Goal: Task Accomplishment & Management: Manage account settings

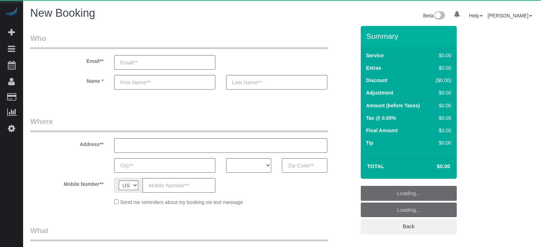
select select "number:9"
select select "object:1243"
select select "4"
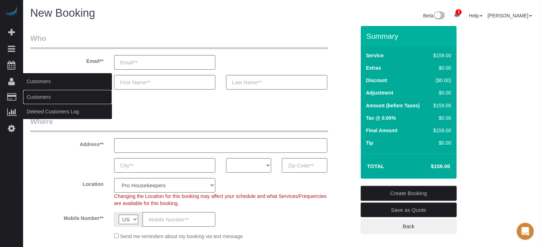
click at [36, 96] on link "Customers" at bounding box center [67, 97] width 89 height 14
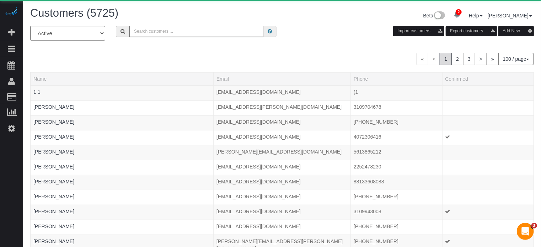
click at [155, 32] on input "text" at bounding box center [196, 31] width 134 height 11
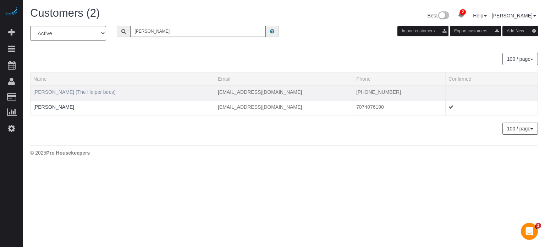
type input "howard s"
click at [86, 93] on link "Howard Shirley (The Helper bees)" at bounding box center [74, 92] width 82 height 6
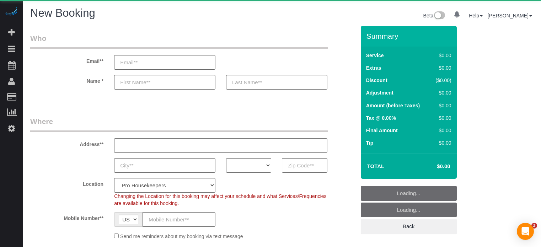
select select "number:9"
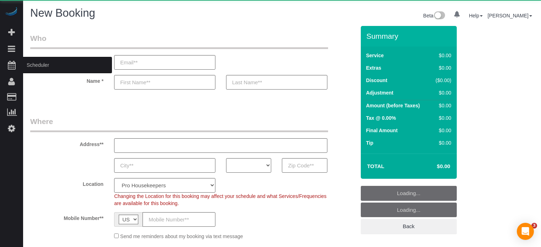
select select "object:1243"
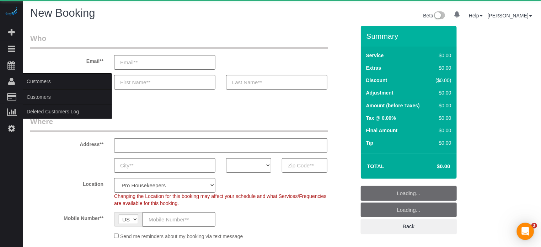
select select "4"
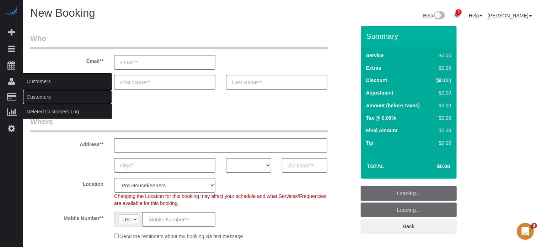
drag, startPoint x: 45, startPoint y: 96, endPoint x: 58, endPoint y: 88, distance: 15.3
click at [45, 96] on link "Customers" at bounding box center [67, 97] width 89 height 14
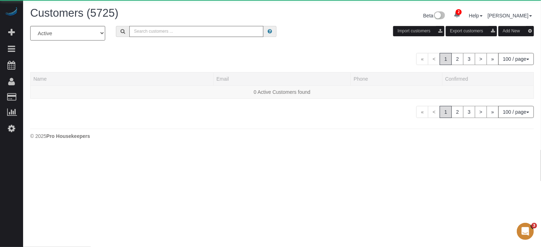
click at [135, 34] on input "text" at bounding box center [196, 31] width 134 height 11
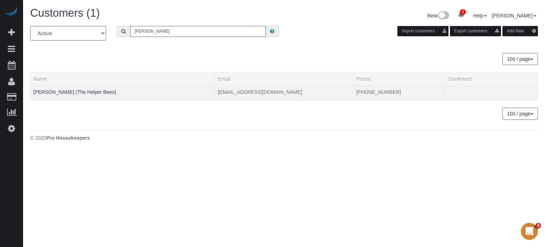
type input "robert edel"
click at [101, 88] on td "Robert Edelman (The Helper Bees)" at bounding box center [123, 92] width 185 height 15
click at [103, 91] on link "Robert Edelman (The Helper Bees)" at bounding box center [74, 92] width 83 height 6
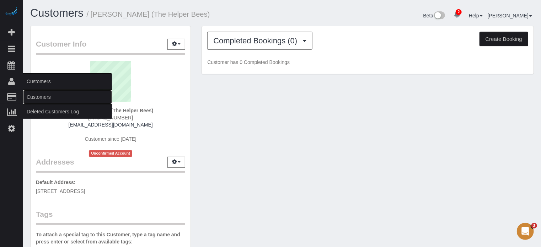
click at [38, 97] on link "Customers" at bounding box center [67, 97] width 89 height 14
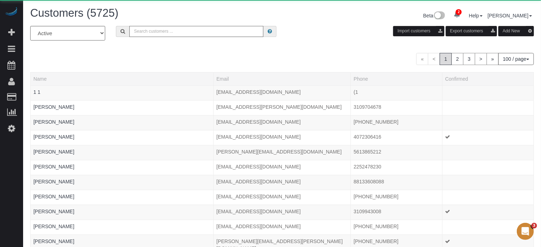
click at [216, 30] on input "text" at bounding box center [196, 31] width 134 height 11
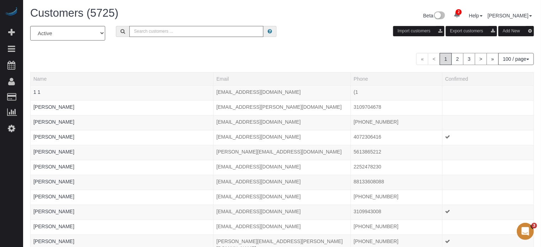
paste input "Dcdortch120@icloud.com"
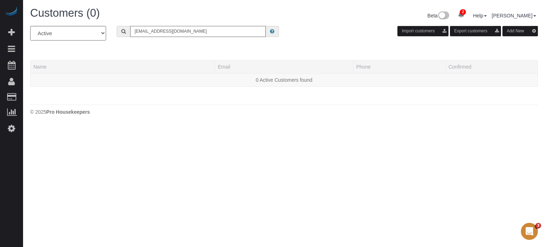
click at [223, 29] on input "Dcdortch120@icloud.com" at bounding box center [198, 31] width 136 height 11
paste input "yanice.g@outlook"
click at [215, 47] on div "All Active Archived yanice.g@outlook.com Import customers Export customers Add …" at bounding box center [284, 60] width 508 height 68
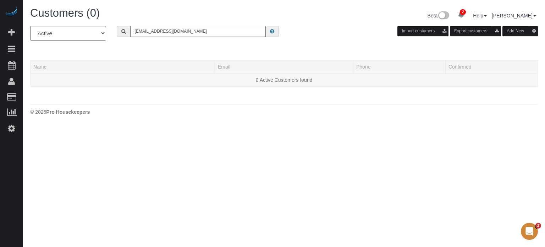
click at [201, 31] on input "yanice.g@outlook.com" at bounding box center [198, 31] width 136 height 11
paste input "Juwanawells@gmail"
click at [200, 31] on input "Juwanawells@gmail.com" at bounding box center [198, 31] width 136 height 11
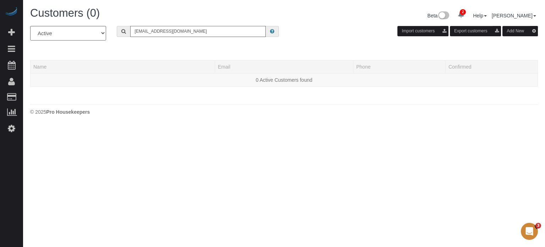
click at [215, 32] on input "Juwanawells@gmail.com" at bounding box center [198, 31] width 136 height 11
paste input "claudiawalton3"
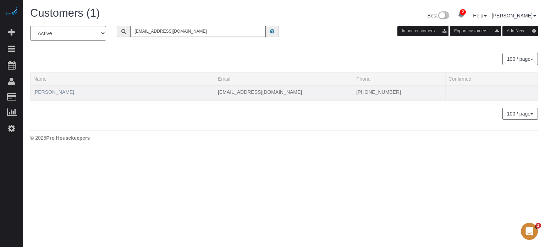
type input "claudiawalton3@gmail.com"
click at [65, 91] on link "Claudia Walton" at bounding box center [53, 92] width 41 height 6
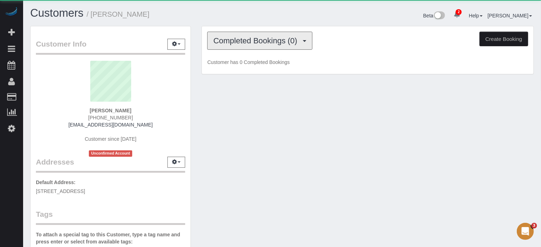
click at [246, 38] on span "Completed Bookings (0)" at bounding box center [256, 40] width 87 height 9
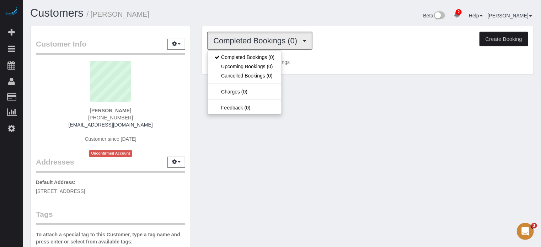
click at [218, 145] on div "Customer Info Edit Contact Info Send Message Email Preferences Special Sales Ta…" at bounding box center [282, 200] width 514 height 348
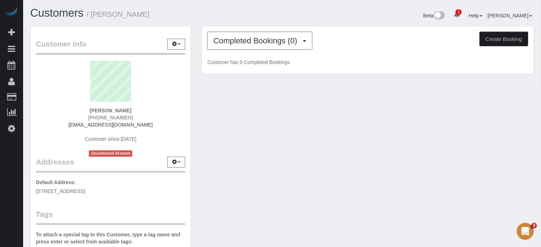
drag, startPoint x: 128, startPoint y: 116, endPoint x: 91, endPoint y: 120, distance: 37.1
click at [91, 120] on div "Claudia Walton (813) 735-9155 claudiawalton3@gmail.com Customer since 2025 Unco…" at bounding box center [110, 109] width 149 height 96
copy span "(813) 735-9155"
drag, startPoint x: 117, startPoint y: 27, endPoint x: 118, endPoint y: 32, distance: 5.4
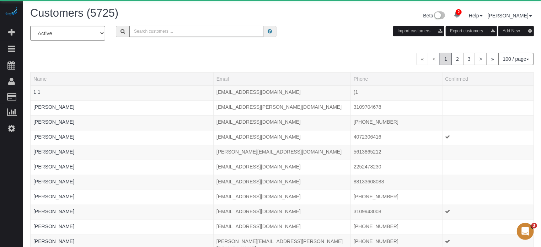
click at [175, 31] on input "text" at bounding box center [196, 31] width 134 height 11
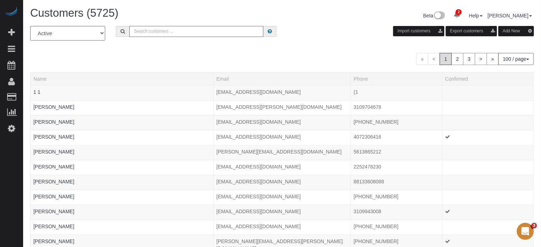
paste input "alexismwebb@comcast.net"
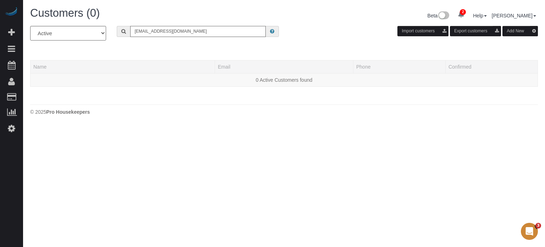
click at [202, 33] on input "alexismwebb@comcast.net" at bounding box center [198, 31] width 136 height 11
paste input "leslie_newberry@hotmail.com"
click at [206, 33] on input "leslie_newberry@hotmail.com" at bounding box center [198, 31] width 136 height 11
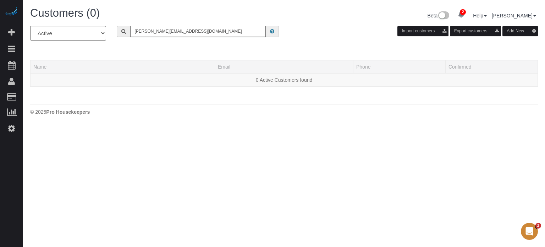
click at [206, 33] on input "leslie_newberry@hotmail.com" at bounding box center [198, 31] width 136 height 11
click at [206, 34] on input "leslie_newberry@hotmail.com" at bounding box center [198, 31] width 136 height 11
paste input "carissachiakas@g"
click at [201, 50] on div "All Active Archived carissachiakas@gmail.com Import customers Export customers …" at bounding box center [284, 60] width 508 height 68
click at [212, 36] on input "carissachiakas@gmail.com" at bounding box center [198, 31] width 136 height 11
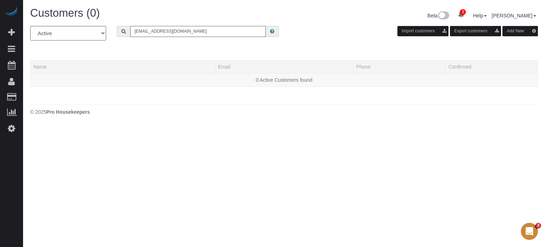
click at [212, 36] on input "carissachiakas@gmail.com" at bounding box center [198, 31] width 136 height 11
paste input "helloitsme_38@yahoo"
click at [210, 33] on input "helloitsme_38@yahoo.com" at bounding box center [198, 31] width 136 height 11
click at [205, 47] on div "All Active Archived helloitsme_38@yahoo.com Import customers Export customers A…" at bounding box center [284, 60] width 508 height 68
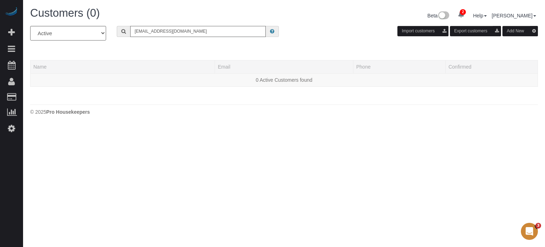
click at [189, 34] on input "helloitsme_38@yahoo.com" at bounding box center [198, 31] width 136 height 11
paste input "onetime80@icloud"
click at [189, 42] on div "All Active Archived onetime80@icloud.com Import customers Export customers Add …" at bounding box center [284, 36] width 519 height 20
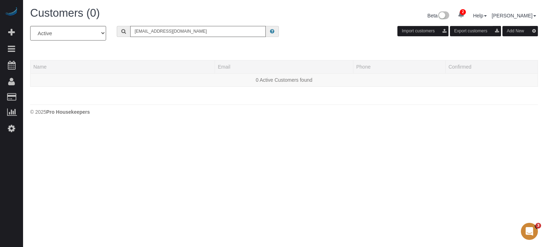
click at [210, 32] on input "onetime80@icloud.com" at bounding box center [198, 31] width 136 height 11
paste input "mfaisal.elkhatib@gmail"
click at [200, 31] on input "mfaisal.elkhatib@gmail.com" at bounding box center [198, 31] width 136 height 11
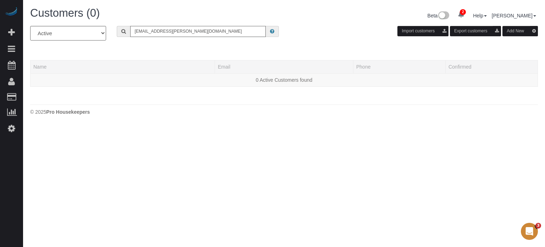
click at [200, 31] on input "mfaisal.elkhatib@gmail.com" at bounding box center [198, 31] width 136 height 11
paste input "jlewis15119"
click at [196, 32] on input "jlewis15119@gmail.com" at bounding box center [198, 31] width 136 height 11
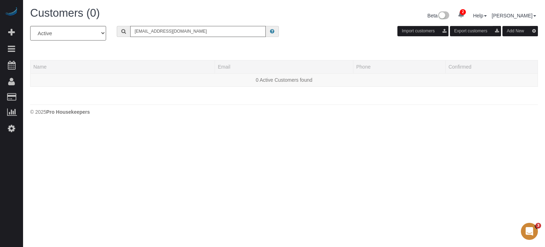
click at [196, 32] on input "jlewis15119@gmail.com" at bounding box center [198, 31] width 136 height 11
type input "jlewis15119@gmail.com"
click at [188, 49] on div "All Active Archived jlewis15119@gmail.com Import customers Export customers Add…" at bounding box center [284, 60] width 508 height 68
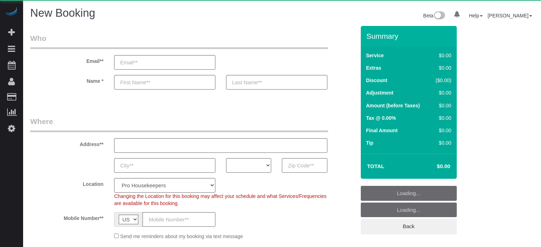
select select "number:9"
select select "object:1096"
select select "4"
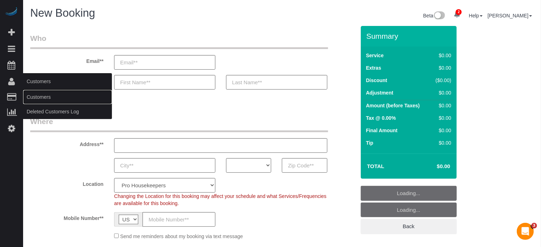
drag, startPoint x: 42, startPoint y: 93, endPoint x: 45, endPoint y: 92, distance: 4.2
click at [42, 93] on link "Customers" at bounding box center [67, 97] width 89 height 14
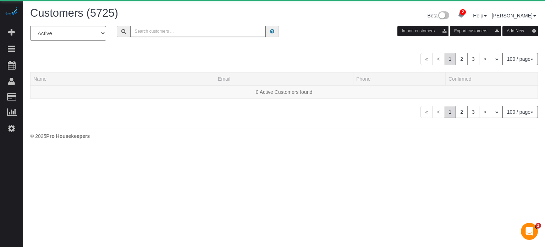
click at [169, 29] on input "text" at bounding box center [198, 31] width 136 height 11
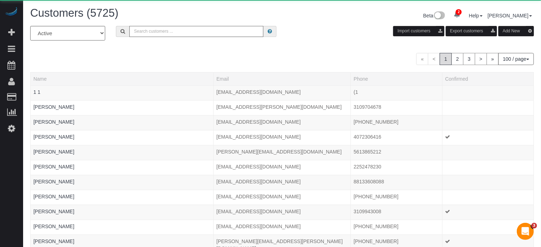
paste input "(813) 500-1368"
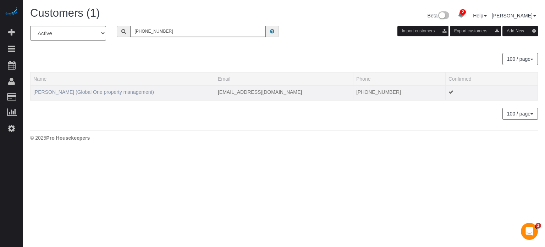
type input "(813) 500-1368"
click at [61, 91] on link "Elizabeth Calleja (Global One property management)" at bounding box center [93, 92] width 121 height 6
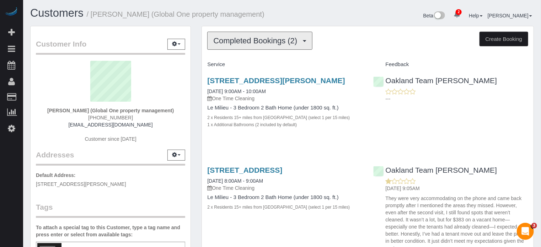
click at [267, 45] on button "Completed Bookings (2)" at bounding box center [259, 41] width 105 height 18
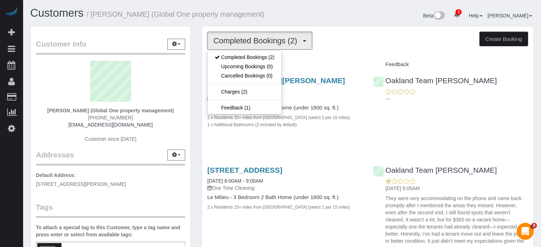
click at [275, 16] on h1 "Customers / Elizabeth Calleja (Global One property management)" at bounding box center [153, 13] width 246 height 12
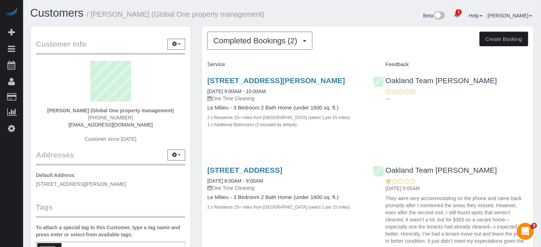
click at [196, 86] on div "Completed Bookings (2) Completed Bookings (2) Upcoming Bookings (0) Cancelled B…" at bounding box center [367, 155] width 343 height 259
click at [225, 40] on span "Completed Bookings (2)" at bounding box center [256, 40] width 87 height 9
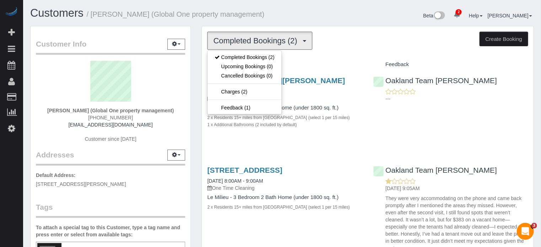
click at [278, 13] on div "Customers / Elizabeth Calleja (Global One property management)" at bounding box center [153, 14] width 257 height 15
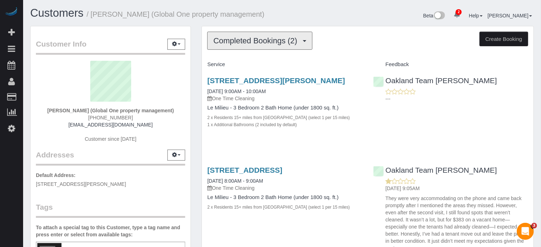
click at [231, 42] on span "Completed Bookings (2)" at bounding box center [256, 40] width 87 height 9
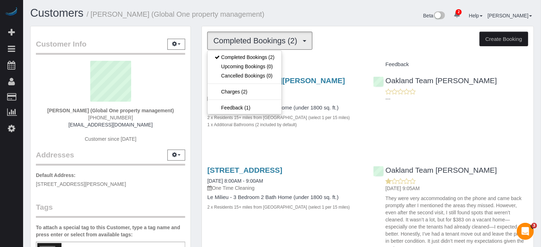
click at [194, 49] on div "Customer Info Edit Contact Info Send Message Email Preferences Special Sales Ta…" at bounding box center [110, 197] width 171 height 343
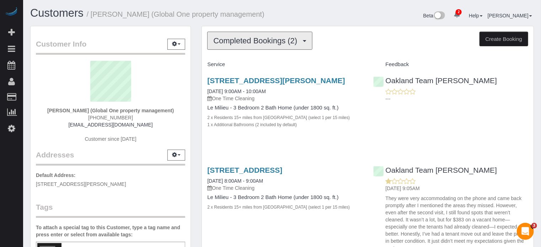
click at [216, 42] on span "Completed Bookings (2)" at bounding box center [256, 40] width 87 height 9
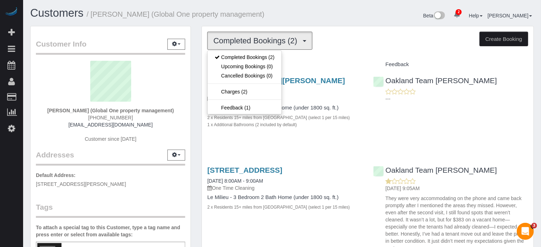
click at [195, 46] on div "Customer Info Edit Contact Info Send Message Email Preferences Special Sales Ta…" at bounding box center [110, 197] width 171 height 343
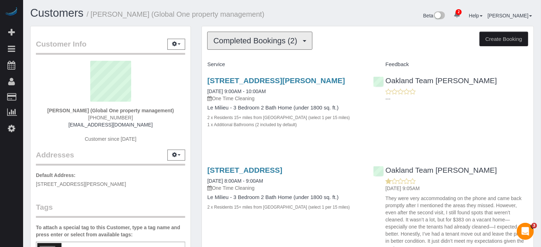
click at [209, 40] on button "Completed Bookings (2)" at bounding box center [259, 41] width 105 height 18
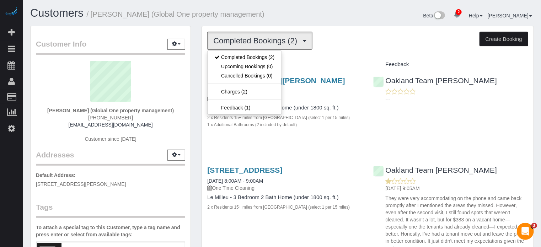
click at [197, 42] on div "Completed Bookings (2) Completed Bookings (2) Upcoming Bookings (0) Cancelled B…" at bounding box center [367, 155] width 343 height 259
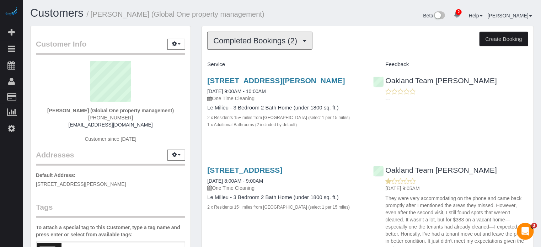
click at [211, 41] on button "Completed Bookings (2)" at bounding box center [259, 41] width 105 height 18
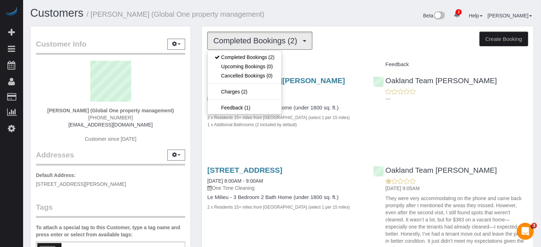
click at [195, 45] on div "Customer Info Edit Contact Info Send Message Email Preferences Special Sales Ta…" at bounding box center [110, 197] width 171 height 343
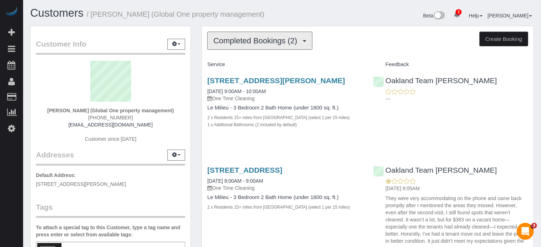
click at [219, 37] on span "Completed Bookings (2)" at bounding box center [256, 40] width 87 height 9
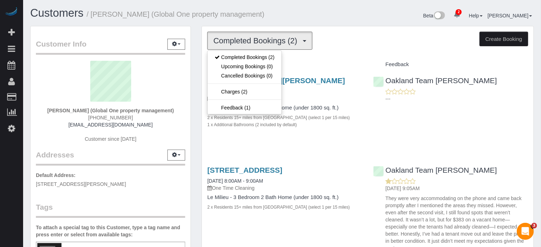
click at [197, 45] on div "Completed Bookings (2) Completed Bookings (2) Upcoming Bookings (0) Cancelled B…" at bounding box center [367, 155] width 343 height 259
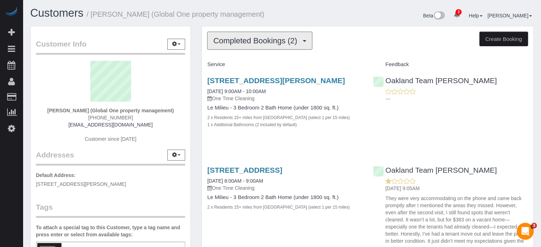
click at [211, 44] on button "Completed Bookings (2)" at bounding box center [259, 41] width 105 height 18
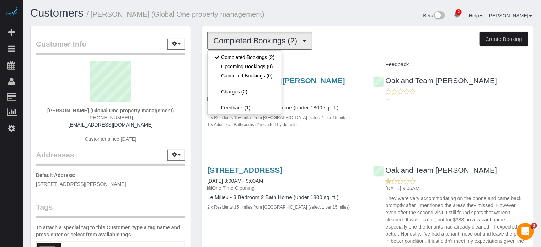
click at [196, 45] on div "Completed Bookings (2) Completed Bookings (2) Upcoming Bookings (0) Cancelled B…" at bounding box center [367, 155] width 343 height 259
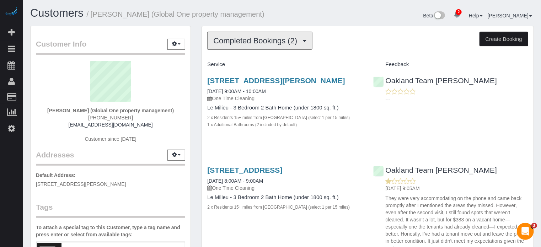
click at [217, 40] on span "Completed Bookings (2)" at bounding box center [256, 40] width 87 height 9
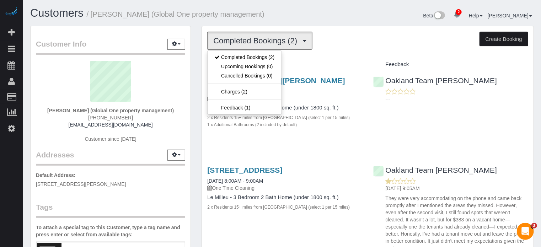
click at [196, 46] on div "Completed Bookings (2) Completed Bookings (2) Upcoming Bookings (0) Cancelled B…" at bounding box center [367, 155] width 343 height 259
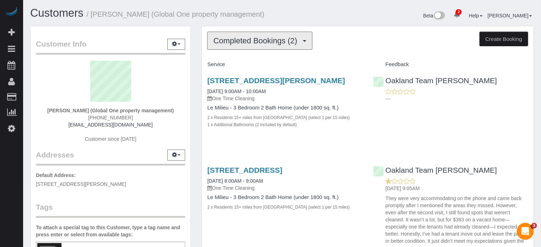
click at [216, 39] on span "Completed Bookings (2)" at bounding box center [256, 40] width 87 height 9
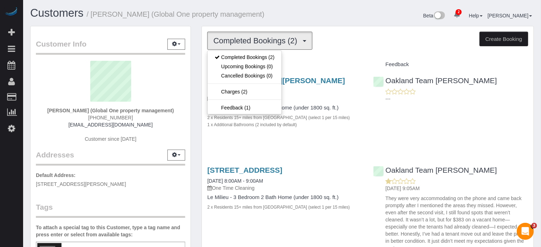
click at [195, 44] on div "Customer Info Edit Contact Info Send Message Email Preferences Special Sales Ta…" at bounding box center [110, 197] width 171 height 343
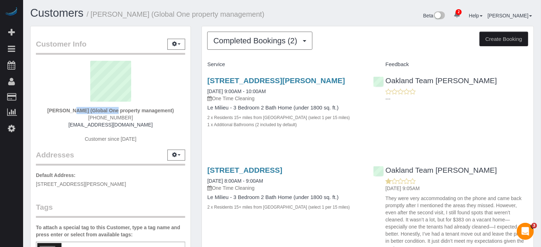
drag, startPoint x: 48, startPoint y: 109, endPoint x: 86, endPoint y: 112, distance: 37.8
click at [86, 112] on strong "Elizabeth Calleja (Global One property management)" at bounding box center [110, 111] width 126 height 6
click at [200, 61] on div "Completed Bookings (2) Completed Bookings (2) Upcoming Bookings (0) Cancelled B…" at bounding box center [367, 155] width 343 height 259
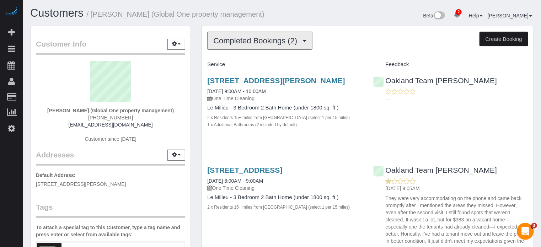
click at [280, 45] on button "Completed Bookings (2)" at bounding box center [259, 41] width 105 height 18
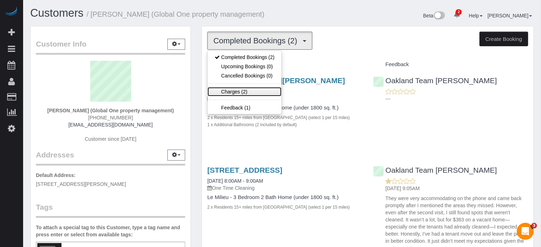
click at [243, 92] on link "Charges (2)" at bounding box center [244, 91] width 74 height 9
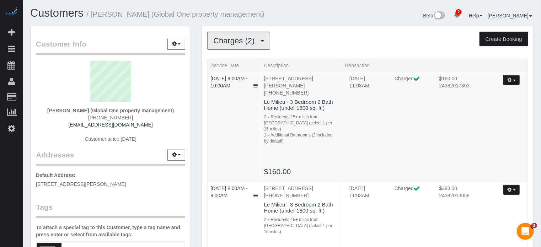
click at [253, 42] on span "Charges (2)" at bounding box center [235, 40] width 45 height 9
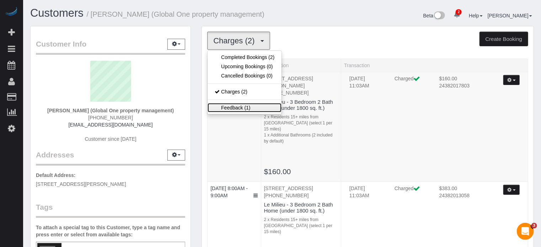
click at [254, 107] on link "Feedback (1)" at bounding box center [244, 107] width 74 height 9
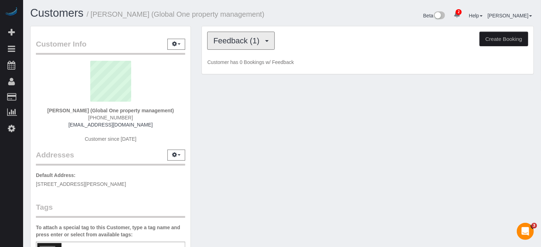
click at [247, 42] on span "Feedback (1)" at bounding box center [238, 40] width 50 height 9
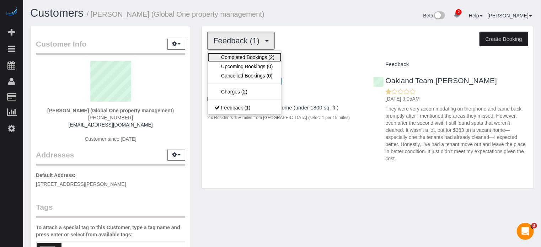
click at [244, 56] on link "Completed Bookings (2)" at bounding box center [244, 57] width 74 height 9
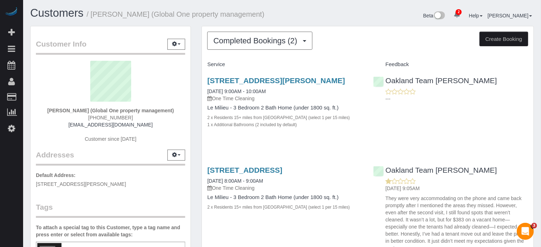
click at [282, 22] on div "Beta 2 Your Notifications You have 0 alerts × You have 19 to charge for 10/03/2…" at bounding box center [410, 16] width 257 height 19
drag, startPoint x: 149, startPoint y: 15, endPoint x: 259, endPoint y: 17, distance: 110.1
click at [259, 17] on small "/ Elizabeth Calleja (Global One property management)" at bounding box center [176, 14] width 178 height 8
drag, startPoint x: 257, startPoint y: 16, endPoint x: 149, endPoint y: 14, distance: 108.3
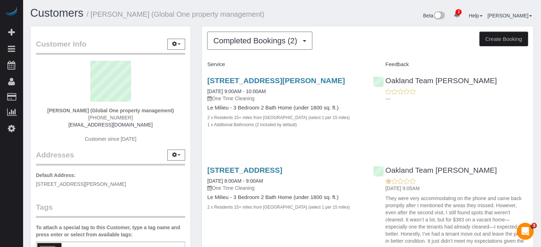
click at [149, 14] on small "/ Elizabeth Calleja (Global One property management)" at bounding box center [176, 14] width 178 height 8
drag, startPoint x: 149, startPoint y: 14, endPoint x: 249, endPoint y: 17, distance: 99.5
click at [249, 17] on small "/ Elizabeth Calleja (Global One property management)" at bounding box center [176, 14] width 178 height 8
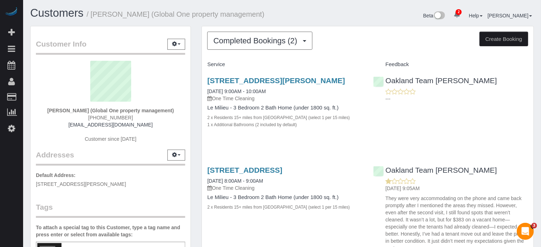
drag, startPoint x: 258, startPoint y: 17, endPoint x: 151, endPoint y: 11, distance: 107.0
click at [151, 11] on small "/ Elizabeth Calleja (Global One property management)" at bounding box center [176, 14] width 178 height 8
click at [196, 71] on div "Customer Info Edit Contact Info Send Message Email Preferences Special Sales Ta…" at bounding box center [110, 197] width 171 height 343
click at [530, 79] on div "Oakland Team Cristina ---" at bounding box center [450, 87] width 165 height 35
click at [512, 183] on div "06/14/2025 9:05AM They were very accommodating on the phone and came back promp…" at bounding box center [450, 215] width 155 height 74
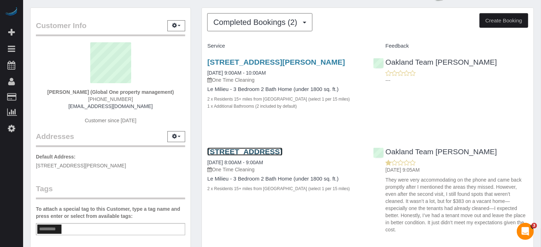
scroll to position [36, 0]
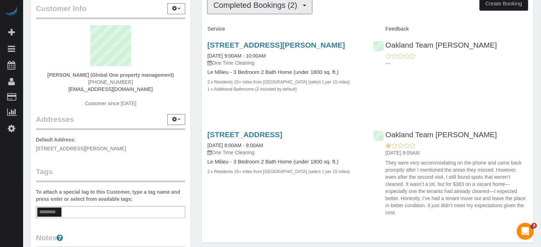
click at [250, 10] on button "Completed Bookings (2)" at bounding box center [259, 5] width 105 height 18
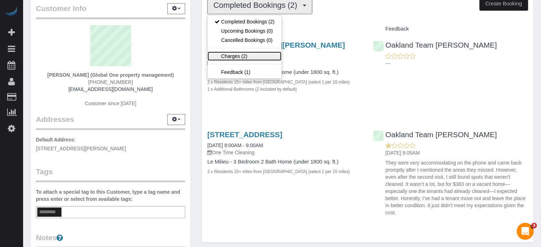
click at [246, 55] on link "Charges (2)" at bounding box center [244, 55] width 74 height 9
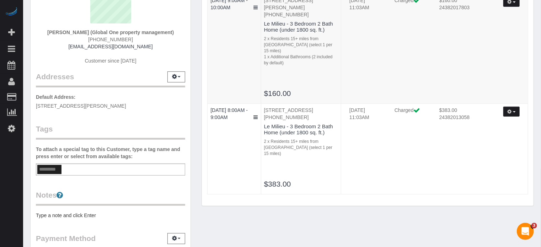
scroll to position [0, 0]
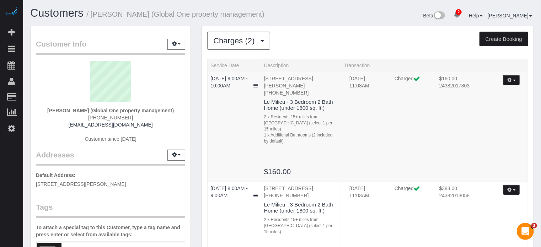
click at [195, 102] on div "Customer Info Edit Contact Info Send Message Email Preferences Special Sales Ta…" at bounding box center [110, 197] width 171 height 343
click at [196, 60] on div "Charges (2) Completed Bookings (2) Upcoming Bookings (0) Cancelled Bookings (0)…" at bounding box center [367, 158] width 343 height 265
drag, startPoint x: 197, startPoint y: 63, endPoint x: 299, endPoint y: 167, distance: 145.2
click at [299, 167] on div "Charges (2) Completed Bookings (2) Upcoming Bookings (0) Cancelled Bookings (0)…" at bounding box center [367, 158] width 343 height 265
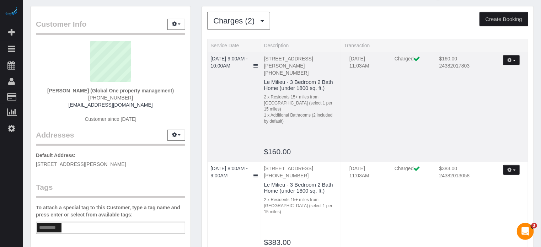
scroll to position [36, 0]
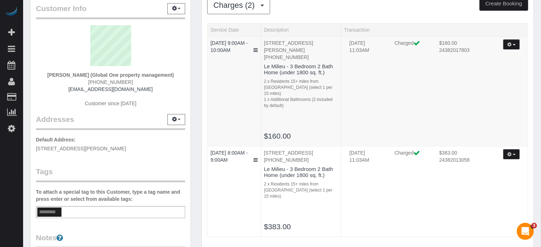
click at [197, 76] on div "Charges (2) Completed Bookings (2) Upcoming Bookings (0) Cancelled Bookings (0)…" at bounding box center [367, 122] width 343 height 265
drag, startPoint x: 202, startPoint y: 27, endPoint x: 302, endPoint y: 133, distance: 145.2
click at [302, 133] on div "Charges (2) Completed Bookings (2) Upcoming Bookings (0) Cancelled Bookings (0)…" at bounding box center [367, 119] width 331 height 257
click at [197, 42] on div "Charges (2) Completed Bookings (2) Upcoming Bookings (0) Cancelled Bookings (0)…" at bounding box center [367, 122] width 343 height 265
click at [203, 28] on div "Charges (2) Completed Bookings (2) Upcoming Bookings (0) Cancelled Bookings (0)…" at bounding box center [367, 119] width 331 height 257
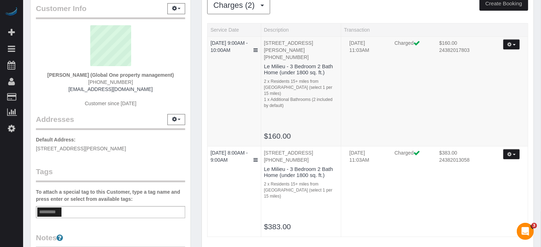
click at [203, 26] on div "Charges (2) Completed Bookings (2) Upcoming Bookings (0) Cancelled Bookings (0)…" at bounding box center [367, 119] width 331 height 257
drag, startPoint x: 202, startPoint y: 29, endPoint x: 302, endPoint y: 130, distance: 142.6
click at [302, 130] on div "Charges (2) Completed Bookings (2) Upcoming Bookings (0) Cancelled Bookings (0)…" at bounding box center [367, 119] width 331 height 257
click at [302, 132] on h3 "$160.00" at bounding box center [301, 136] width 74 height 8
drag, startPoint x: 298, startPoint y: 131, endPoint x: 205, endPoint y: 29, distance: 138.2
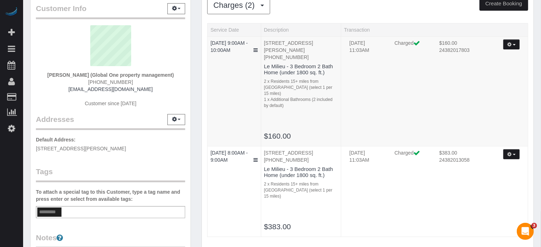
click at [205, 29] on div "Charges (2) Completed Bookings (2) Upcoming Bookings (0) Cancelled Bookings (0)…" at bounding box center [367, 119] width 331 height 257
drag, startPoint x: 197, startPoint y: 27, endPoint x: 297, endPoint y: 133, distance: 145.5
click at [297, 133] on div "Charges (2) Completed Bookings (2) Upcoming Bookings (0) Cancelled Bookings (0)…" at bounding box center [367, 122] width 343 height 265
click at [297, 133] on h3 "$160.00" at bounding box center [301, 136] width 74 height 8
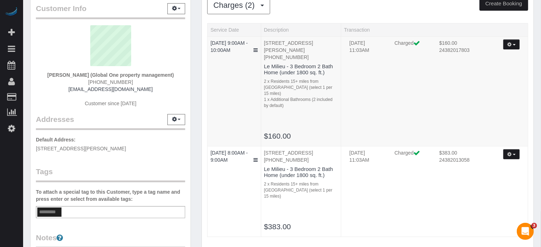
drag, startPoint x: 297, startPoint y: 132, endPoint x: 202, endPoint y: 28, distance: 140.5
click at [202, 28] on div "Charges (2) Completed Bookings (2) Upcoming Bookings (0) Cancelled Bookings (0)…" at bounding box center [367, 119] width 331 height 257
drag, startPoint x: 203, startPoint y: 28, endPoint x: 308, endPoint y: 133, distance: 147.9
click at [308, 133] on div "Charges (2) Completed Bookings (2) Upcoming Bookings (0) Cancelled Bookings (0)…" at bounding box center [367, 119] width 331 height 257
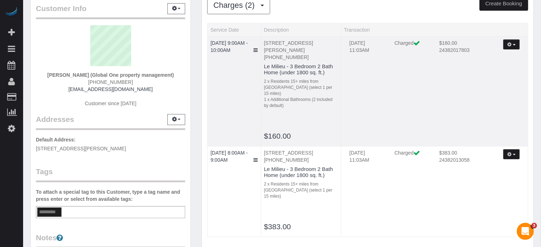
click at [308, 133] on h3 "$160.00" at bounding box center [301, 136] width 74 height 8
drag, startPoint x: 303, startPoint y: 133, endPoint x: 204, endPoint y: 32, distance: 141.4
click at [204, 32] on div "Charges (2) Completed Bookings (2) Upcoming Bookings (0) Cancelled Bookings (0)…" at bounding box center [367, 119] width 331 height 257
drag, startPoint x: 202, startPoint y: 29, endPoint x: 302, endPoint y: 133, distance: 143.9
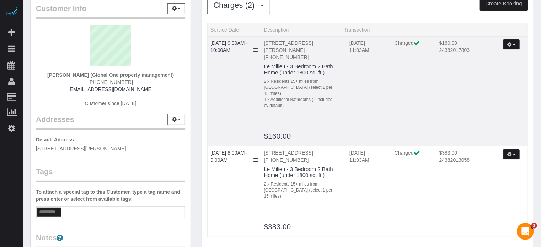
click at [302, 133] on div "Charges (2) Completed Bookings (2) Upcoming Bookings (0) Cancelled Bookings (0)…" at bounding box center [367, 119] width 331 height 257
click at [302, 133] on h3 "$160.00" at bounding box center [301, 136] width 74 height 8
drag, startPoint x: 312, startPoint y: 133, endPoint x: 206, endPoint y: 29, distance: 147.9
click at [206, 29] on div "Charges (2) Completed Bookings (2) Upcoming Bookings (0) Cancelled Bookings (0)…" at bounding box center [367, 119] width 331 height 257
click at [203, 28] on div "Charges (2) Completed Bookings (2) Upcoming Bookings (0) Cancelled Bookings (0)…" at bounding box center [367, 119] width 331 height 257
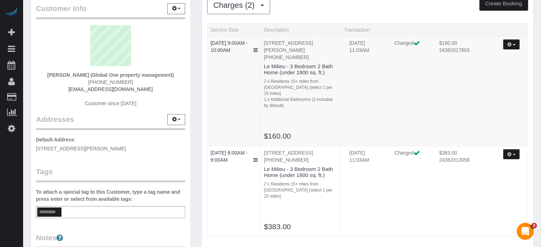
click at [200, 28] on div "Charges (2) Completed Bookings (2) Upcoming Bookings (0) Cancelled Bookings (0)…" at bounding box center [367, 122] width 343 height 265
drag, startPoint x: 194, startPoint y: 29, endPoint x: 317, endPoint y: 133, distance: 161.2
click at [317, 133] on div "Customer Info Edit Contact Info Send Message Email Preferences Special Sales Ta…" at bounding box center [282, 161] width 514 height 343
click at [317, 133] on h3 "$160.00" at bounding box center [301, 136] width 74 height 8
drag, startPoint x: 310, startPoint y: 135, endPoint x: 205, endPoint y: 30, distance: 148.7
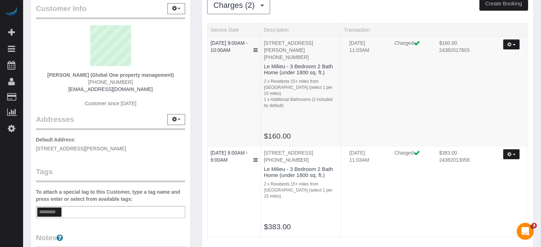
click at [205, 30] on div "Charges (2) Completed Bookings (2) Upcoming Bookings (0) Cancelled Bookings (0)…" at bounding box center [367, 119] width 331 height 257
click at [205, 29] on div "Charges (2) Completed Bookings (2) Upcoming Bookings (0) Cancelled Bookings (0)…" at bounding box center [367, 119] width 331 height 257
drag, startPoint x: 207, startPoint y: 27, endPoint x: 298, endPoint y: 132, distance: 138.0
click at [298, 132] on table "Service Date Description Transaction 06/11/2025 9:00AM - 10:00AM 5902 S Switzer…" at bounding box center [367, 130] width 321 height 214
click at [298, 132] on h3 "$160.00" at bounding box center [301, 136] width 74 height 8
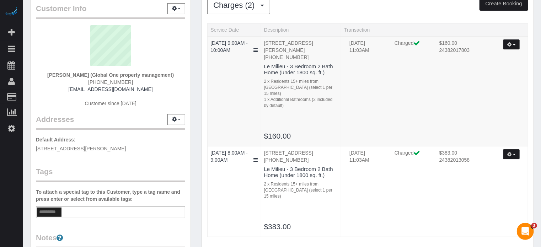
drag, startPoint x: 297, startPoint y: 186, endPoint x: 207, endPoint y: 28, distance: 182.4
click at [207, 28] on table "Service Date Description Transaction 06/11/2025 9:00AM - 10:00AM 5902 S Switzer…" at bounding box center [367, 130] width 321 height 214
click at [200, 47] on div "Charges (2) Completed Bookings (2) Upcoming Bookings (0) Cancelled Bookings (0)…" at bounding box center [367, 122] width 343 height 265
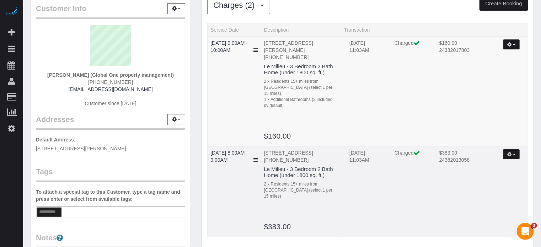
drag, startPoint x: 207, startPoint y: 27, endPoint x: 325, endPoint y: 218, distance: 224.9
click at [325, 218] on table "Service Date Description Transaction 06/11/2025 9:00AM - 10:00AM 5902 S Switzer…" at bounding box center [367, 130] width 321 height 214
click at [325, 222] on h3 "$383.00" at bounding box center [301, 226] width 74 height 8
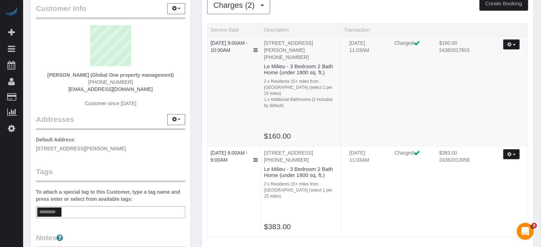
drag, startPoint x: 310, startPoint y: 225, endPoint x: 208, endPoint y: 31, distance: 218.7
click at [208, 31] on table "Service Date Description Transaction 06/11/2025 9:00AM - 10:00AM 5902 S Switzer…" at bounding box center [367, 130] width 321 height 214
click at [208, 30] on th "Service Date" at bounding box center [233, 29] width 53 height 13
click at [209, 28] on th "Service Date" at bounding box center [233, 29] width 53 height 13
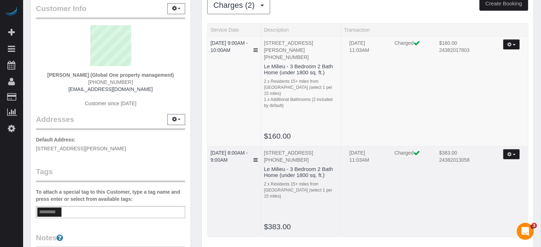
drag, startPoint x: 209, startPoint y: 28, endPoint x: 313, endPoint y: 223, distance: 220.5
click at [313, 223] on table "Service Date Description Transaction 06/11/2025 9:00AM - 10:00AM 5902 S Switzer…" at bounding box center [367, 130] width 321 height 214
click at [313, 223] on h3 "$383.00" at bounding box center [301, 226] width 74 height 8
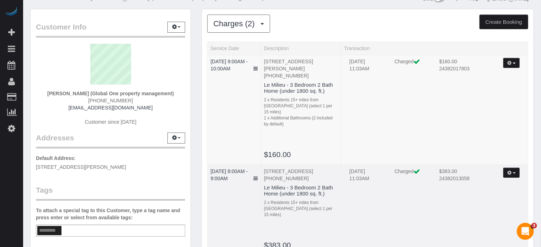
scroll to position [0, 0]
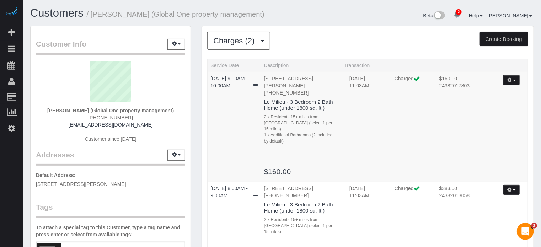
drag, startPoint x: 313, startPoint y: 227, endPoint x: 207, endPoint y: 66, distance: 192.4
click at [207, 66] on table "Service Date Description Transaction 06/11/2025 9:00AM - 10:00AM 5902 S Switzer…" at bounding box center [367, 166] width 321 height 214
click at [201, 64] on div "Charges (2) Completed Bookings (2) Upcoming Bookings (0) Cancelled Bookings (0)…" at bounding box center [367, 158] width 343 height 265
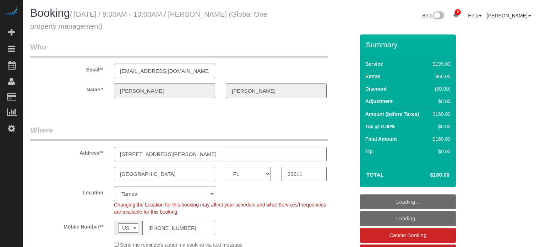
select select "FL"
select select "4"
select select "number:9"
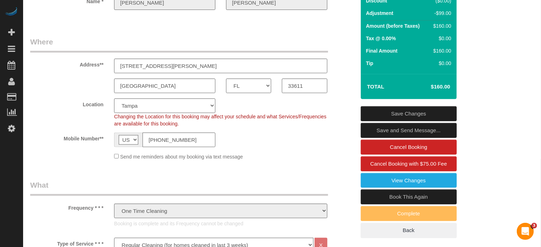
scroll to position [90, 0]
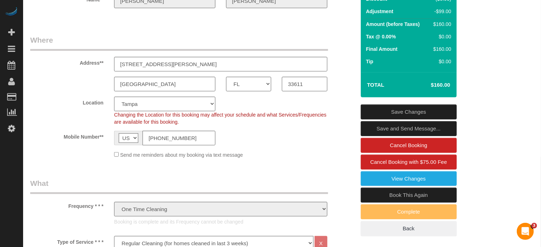
click at [46, 154] on div "Send me reminders about my booking via text message" at bounding box center [193, 155] width 336 height 8
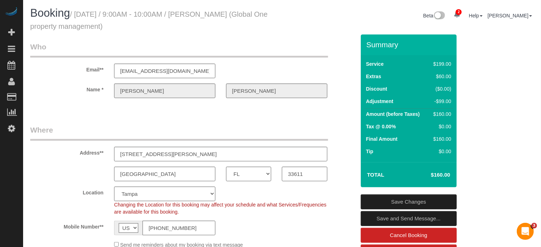
click at [205, 12] on small "/ June 11, 2025 / 9:00AM - 10:00AM / Elizabeth Calleja (Global One property man…" at bounding box center [148, 20] width 237 height 20
click at [210, 15] on small "/ June 11, 2025 / 9:00AM - 10:00AM / Elizabeth Calleja (Global One property man…" at bounding box center [148, 20] width 237 height 20
drag, startPoint x: 194, startPoint y: 13, endPoint x: 246, endPoint y: 14, distance: 52.2
click at [246, 14] on small "/ June 11, 2025 / 9:00AM - 10:00AM / Elizabeth Calleja (Global One property man…" at bounding box center [148, 20] width 237 height 20
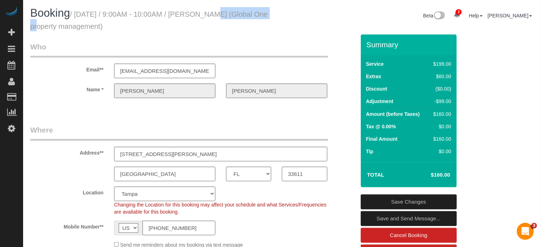
click at [246, 14] on small "/ June 11, 2025 / 9:00AM - 10:00AM / Elizabeth Calleja (Global One property man…" at bounding box center [148, 20] width 237 height 20
drag, startPoint x: 246, startPoint y: 15, endPoint x: 203, endPoint y: 10, distance: 43.2
click at [203, 10] on small "/ June 11, 2025 / 9:00AM - 10:00AM / Elizabeth Calleja (Global One property man…" at bounding box center [148, 20] width 237 height 20
drag, startPoint x: 194, startPoint y: 15, endPoint x: 245, endPoint y: 16, distance: 51.5
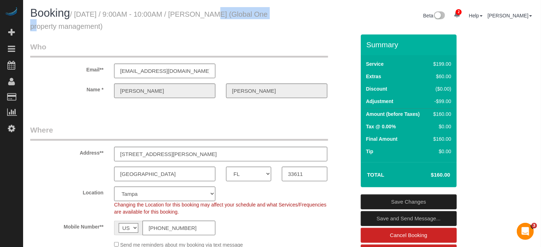
click at [245, 16] on small "/ June 11, 2025 / 9:00AM - 10:00AM / Elizabeth Calleja (Global One property man…" at bounding box center [148, 20] width 237 height 20
click at [472, 115] on div "Summary Service $199.00 Extras $60.00 Discount ($0.00) Adjustment -$99.00 Amoun…" at bounding box center [418, 187] width 126 height 306
click at [347, 59] on div "Email** [EMAIL_ADDRESS][DOMAIN_NAME]" at bounding box center [193, 60] width 336 height 37
drag, startPoint x: 367, startPoint y: 43, endPoint x: 451, endPoint y: 177, distance: 158.5
click at [451, 177] on div "Summary Service $199.00 Extras $60.00 Discount ($0.00) Adjustment -$99.00 Amoun…" at bounding box center [408, 110] width 96 height 153
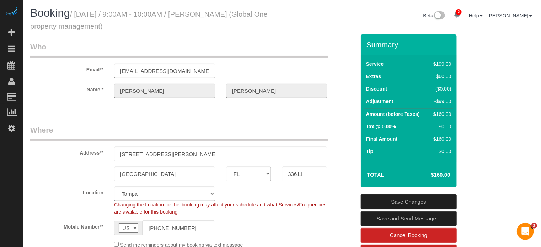
click at [447, 177] on h4 "$160.00" at bounding box center [429, 175] width 40 height 6
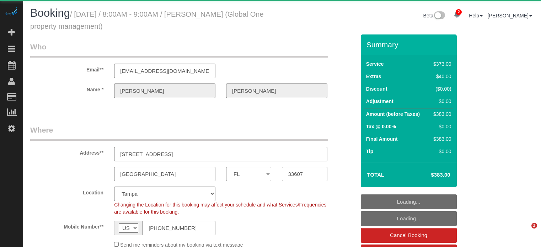
select select "FL"
select select "spot1"
select select "number:9"
select select "object:881"
select select "spot6"
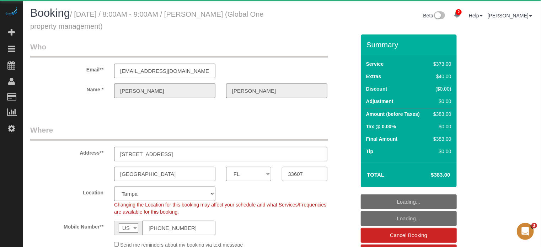
select select "6"
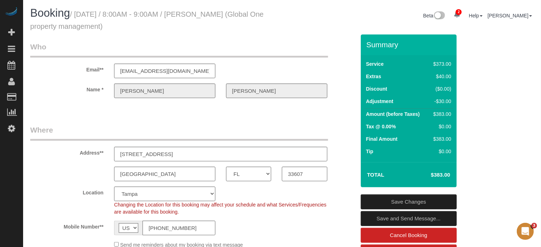
click at [339, 106] on fieldset "Who Email** [EMAIL_ADDRESS][DOMAIN_NAME] Name * [PERSON_NAME][GEOGRAPHIC_DATA]" at bounding box center [192, 76] width 325 height 69
click at [391, 56] on div "Service $373.00 Extras $40.00 Discount ($0.00) Adjustment -$30.00 Amount (befor…" at bounding box center [408, 108] width 96 height 107
click at [342, 53] on div "Email** [EMAIL_ADDRESS][DOMAIN_NAME]" at bounding box center [193, 60] width 336 height 37
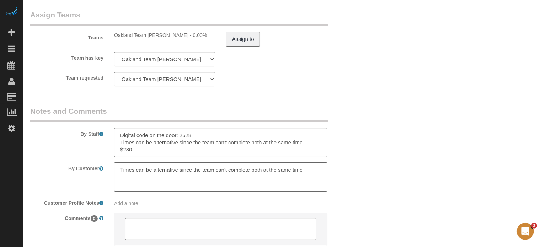
scroll to position [1267, 0]
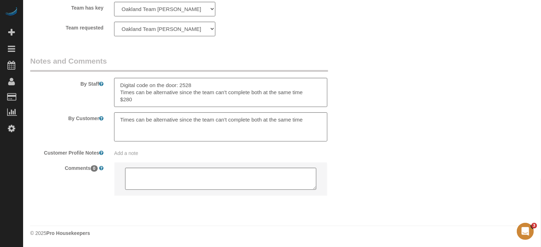
click at [347, 99] on div "By Staff" at bounding box center [193, 81] width 336 height 51
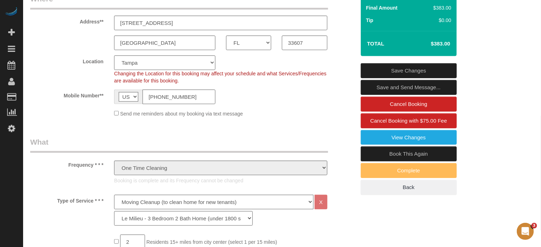
scroll to position [25, 0]
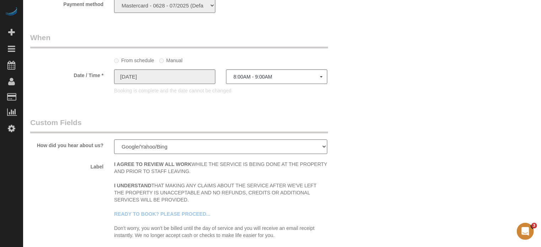
scroll to position [983, 0]
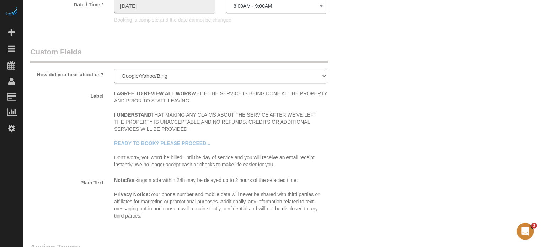
click at [30, 177] on sui-booking-custom-fields "How did you hear about us? Word of Mouth Facebook Instagram Google/Yahoo/Bing Y…" at bounding box center [192, 134] width 325 height 175
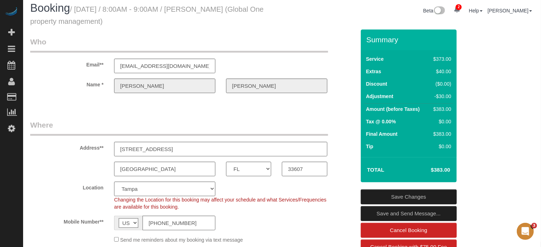
scroll to position [0, 0]
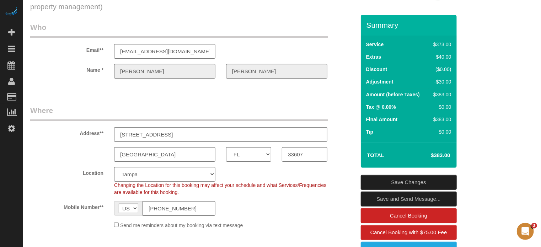
scroll to position [36, 0]
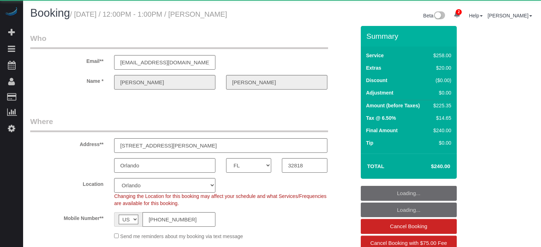
select select "FL"
select select "number:9"
select select "object:737"
select select "5"
select select "spot1"
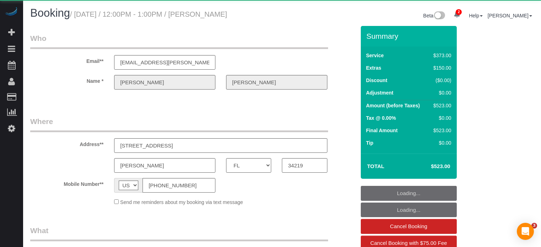
select select "FL"
select select "object:856"
select select "string:fspay-29fd7fa4-bc9c-4cb8-ad7f-c3a7aa5f4908"
select select "6"
select select "spot6"
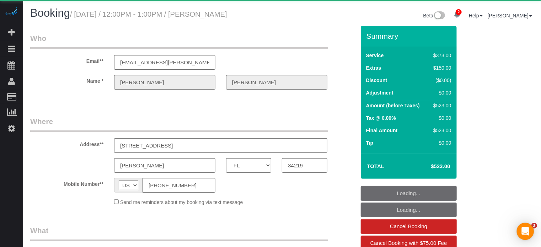
select select "number:9"
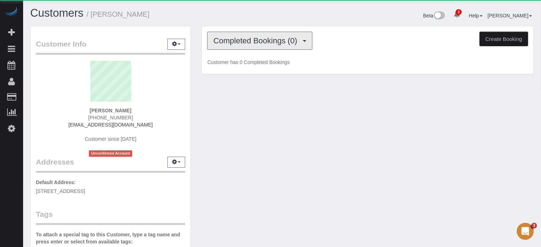
click at [245, 42] on span "Completed Bookings (0)" at bounding box center [256, 40] width 87 height 9
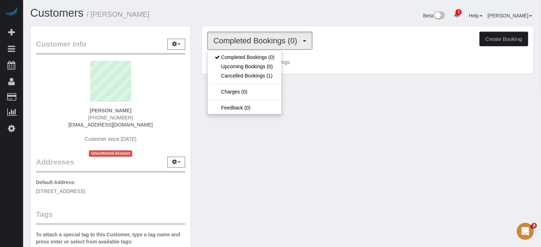
click at [192, 48] on div "Customer Info Edit Contact Info Send Message Email Preferences Special Sales Ta…" at bounding box center [110, 201] width 171 height 351
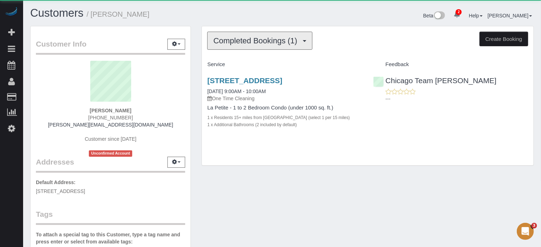
click at [229, 40] on span "Completed Bookings (1)" at bounding box center [256, 40] width 87 height 9
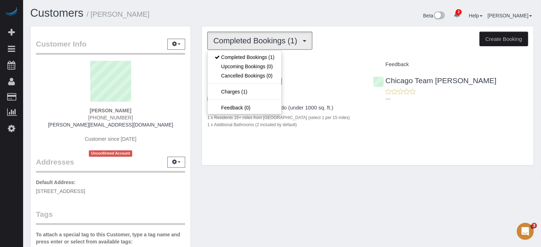
click at [365, 47] on div "Completed Bookings (1) Completed Bookings (1) Upcoming Bookings (0) Cancelled B…" at bounding box center [367, 41] width 321 height 18
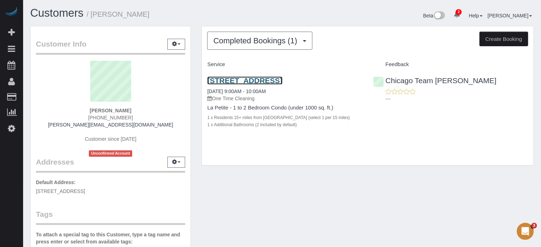
click at [282, 79] on link "540 W 44th St, Chicago, IL 60609" at bounding box center [244, 80] width 75 height 8
drag, startPoint x: 107, startPoint y: 62, endPoint x: 111, endPoint y: 59, distance: 4.3
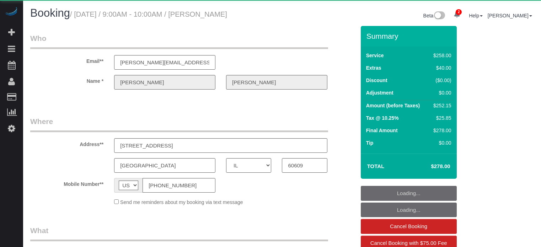
select select "IL"
select select "string:fspay-18550166-ae9d-4f2f-b728-20cf05cf05cb"
select select "number:9"
select select "object:865"
select select "5"
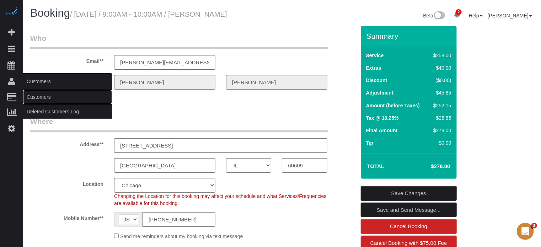
click at [45, 93] on link "Customers" at bounding box center [67, 97] width 89 height 14
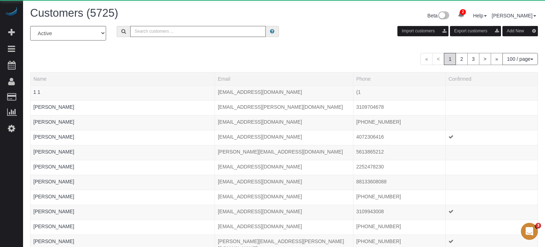
click at [179, 32] on input "text" at bounding box center [198, 31] width 136 height 11
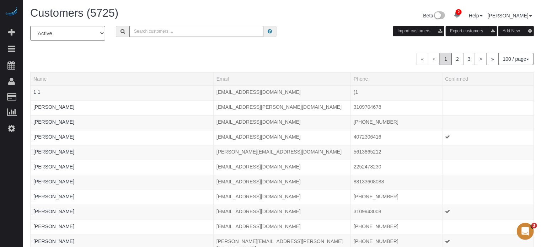
paste input "Nailahcobb4@gmail.com"
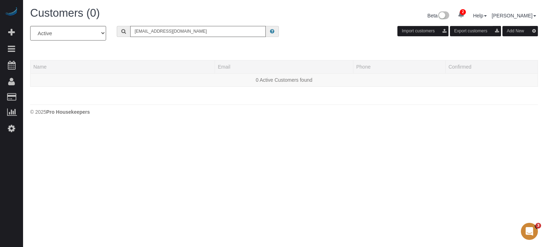
click at [207, 27] on input "Nailahcobb4@gmail.com" at bounding box center [198, 31] width 136 height 11
click at [207, 31] on input "Nailahcobb4@gmail.com" at bounding box center [198, 31] width 136 height 11
type input "Nailahcobb4@gmail.com"
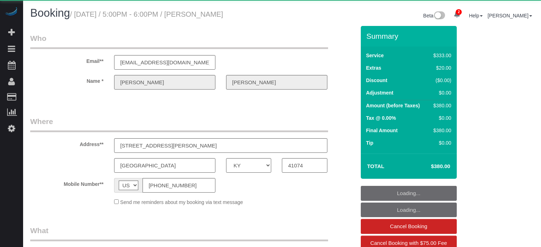
select select "KY"
select select "number:9"
select select "object:715"
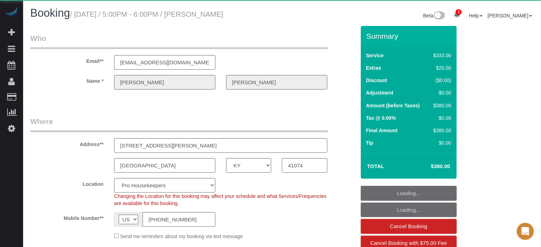
select select "6"
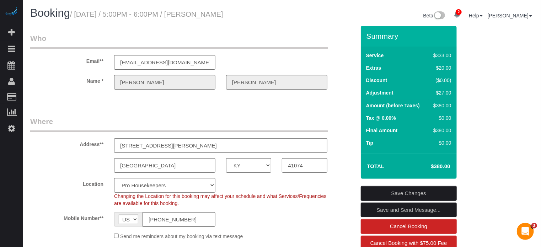
click at [37, 89] on div "Name * [PERSON_NAME]" at bounding box center [193, 82] width 336 height 15
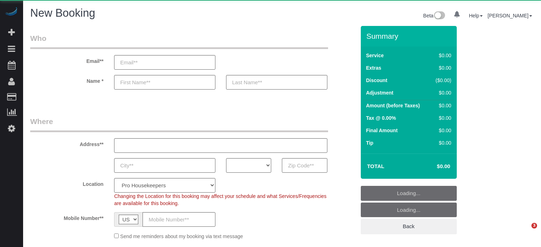
select select "4"
select select "number:9"
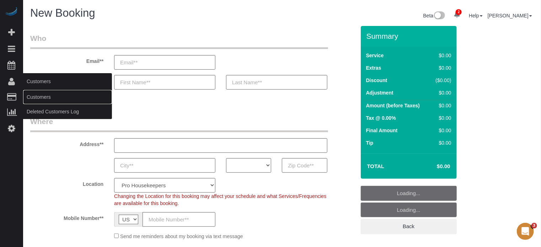
click at [37, 98] on link "Customers" at bounding box center [67, 97] width 89 height 14
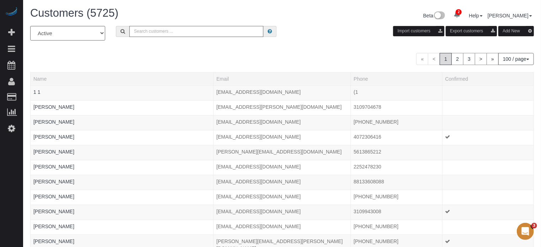
click at [182, 32] on input "text" at bounding box center [196, 31] width 134 height 11
paste input "(708) 368-7654"
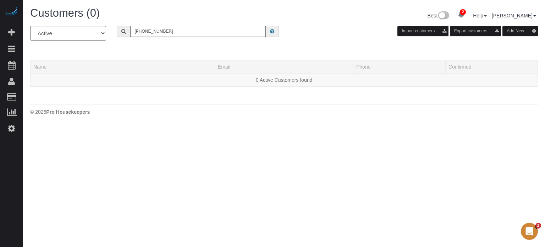
click at [165, 36] on input "(708) 368-7654" at bounding box center [198, 31] width 136 height 11
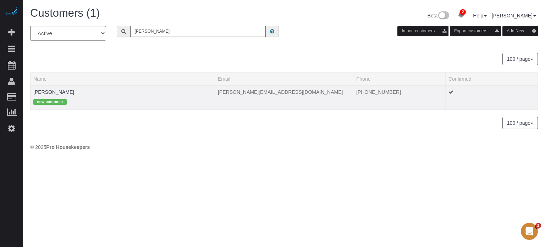
type input "paolo"
click at [54, 96] on div "new customer" at bounding box center [122, 101] width 179 height 11
click at [54, 91] on link "Paolo Juesna" at bounding box center [53, 92] width 41 height 6
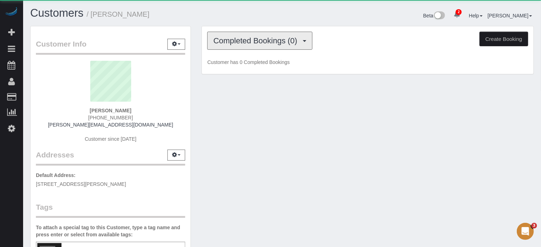
click at [241, 45] on button "Completed Bookings (0)" at bounding box center [259, 41] width 105 height 18
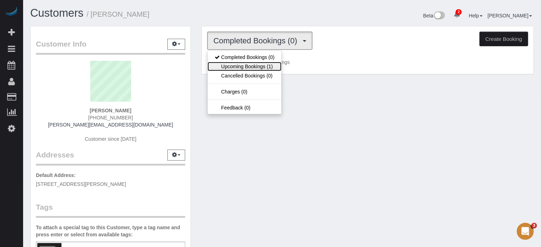
click at [248, 64] on link "Upcoming Bookings (1)" at bounding box center [244, 66] width 74 height 9
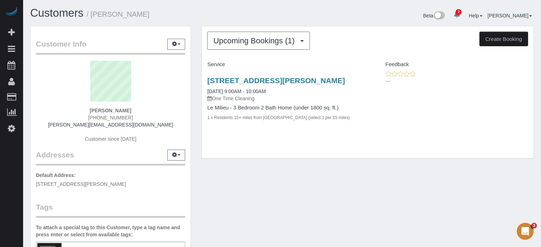
click at [200, 82] on div "Upcoming Bookings (1) Completed Bookings (0) Upcoming Bookings (1) Cancelled Bo…" at bounding box center [367, 96] width 343 height 140
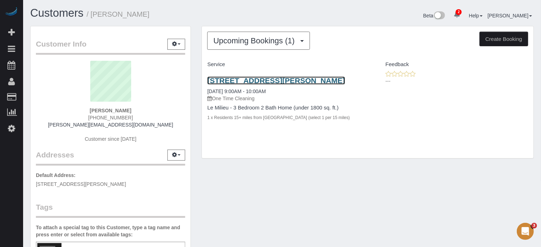
click at [213, 79] on link "16433 Gledhill St, North Hills, CA 91343" at bounding box center [275, 80] width 137 height 8
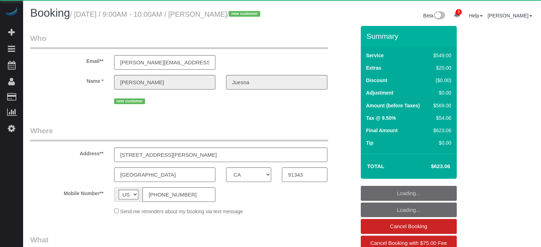
select select "CA"
select select "number:9"
select select "7"
select select "spot34"
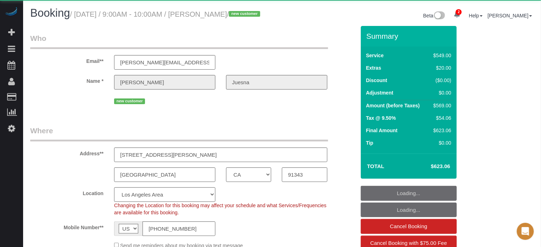
select select "object:852"
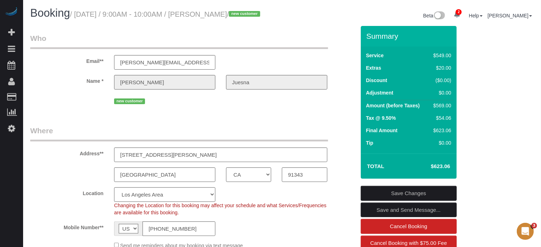
click at [168, 235] on input "[PHONE_NUMBER]" at bounding box center [178, 228] width 73 height 15
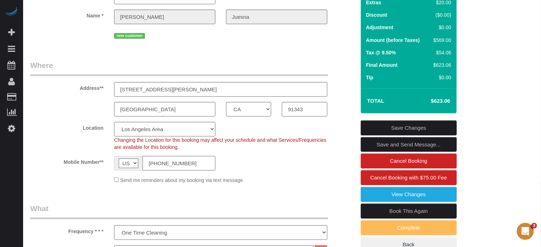
scroll to position [107, 0]
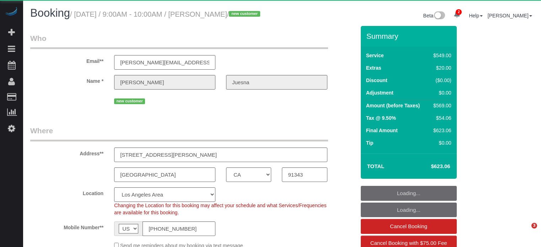
select select "CA"
select select "number:9"
select select "object:852"
select select "spot34"
select select "7"
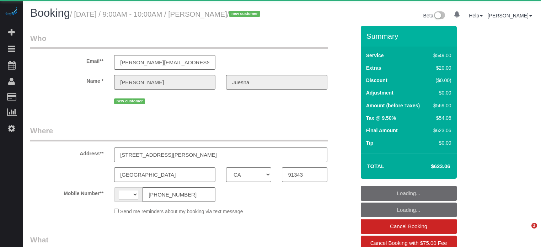
select select "CA"
select select "string:[GEOGRAPHIC_DATA]"
select select "object:785"
select select "string:fspay-0787d0ef-3a65-4cb4-85de-f670481a511c"
select select "7"
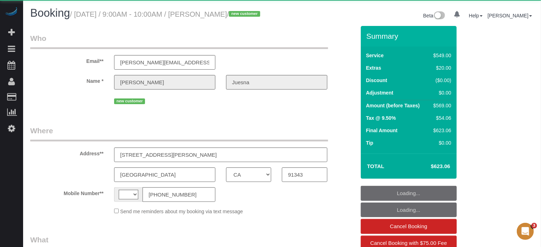
select select "spot1"
select select "number:9"
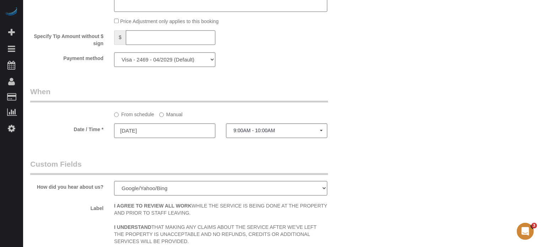
scroll to position [923, 0]
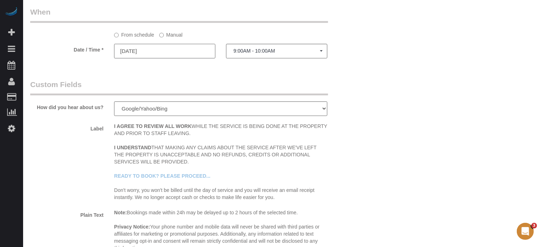
click at [164, 58] on input "[DATE]" at bounding box center [164, 51] width 101 height 15
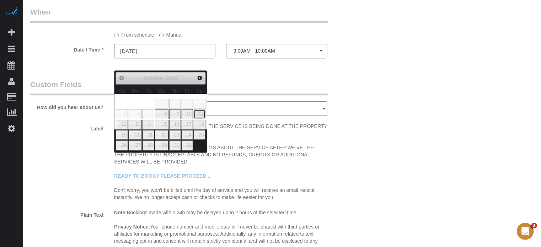
click at [197, 114] on link "11" at bounding box center [200, 114] width 12 height 10
type input "[DATE]"
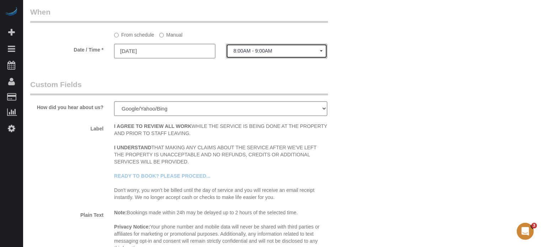
click at [256, 54] on span "8:00AM - 9:00AM" at bounding box center [276, 51] width 86 height 6
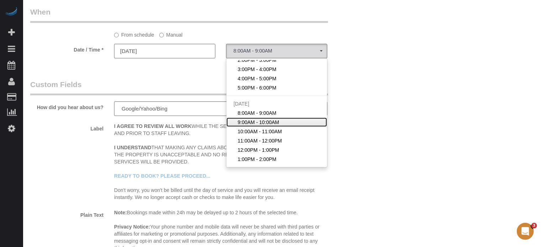
click at [255, 126] on span "9:00AM - 10:00AM" at bounding box center [259, 122] width 42 height 7
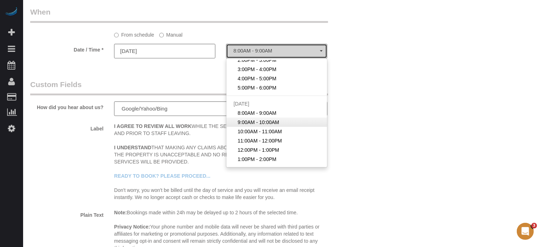
select select "spot25"
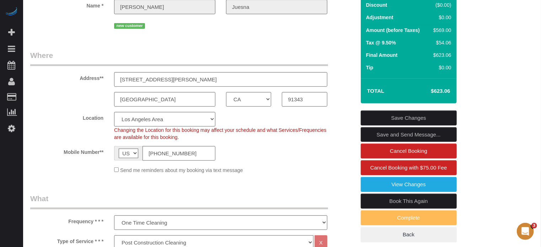
scroll to position [71, 0]
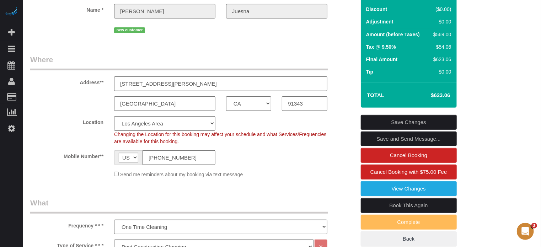
click at [414, 127] on link "Save Changes" at bounding box center [408, 122] width 96 height 15
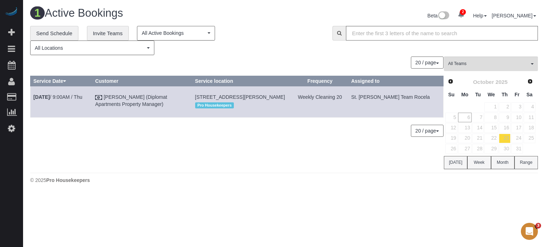
click at [33, 137] on div "20 / page 10 / page 20 / page 30 / page 40 / page 50 / page 100 / page" at bounding box center [237, 131] width 414 height 12
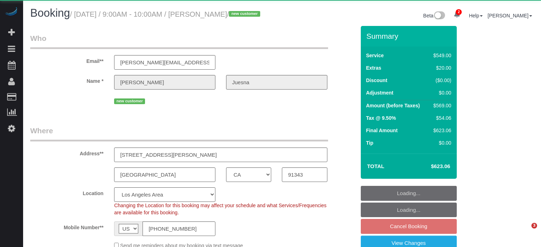
select select "CA"
select select "spot2"
select select "number:9"
select select "object:848"
select select "7"
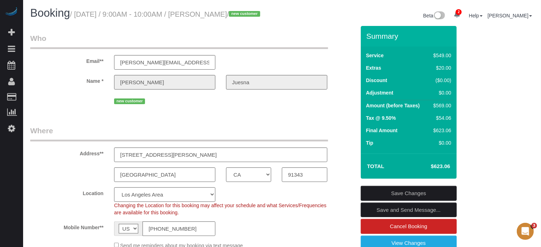
click at [93, 136] on legend "Where" at bounding box center [179, 133] width 298 height 16
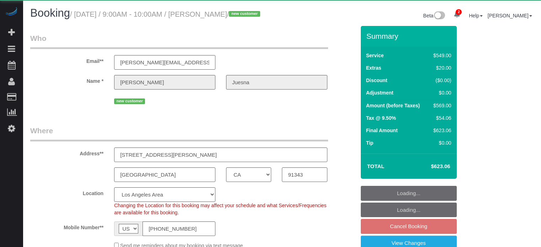
select select "CA"
select select "spot2"
select select "number:9"
select select "object:719"
select select "7"
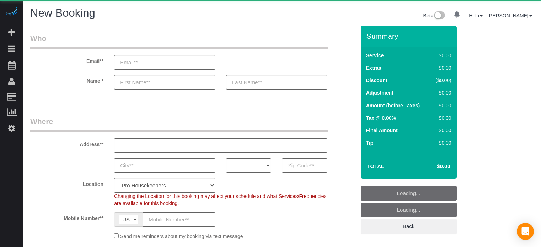
select select "number:9"
select select "object:787"
select select "4"
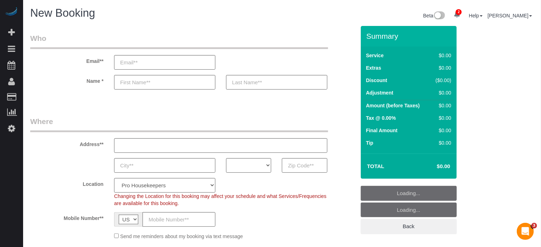
drag, startPoint x: 40, startPoint y: 98, endPoint x: 202, endPoint y: 25, distance: 178.2
click at [40, 98] on link "Customers" at bounding box center [67, 97] width 89 height 14
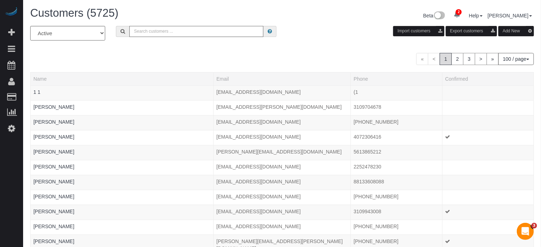
click at [181, 32] on input "text" at bounding box center [196, 31] width 134 height 11
type input "[PERSON_NAME]"
click at [183, 34] on input "[PERSON_NAME]" at bounding box center [196, 31] width 134 height 11
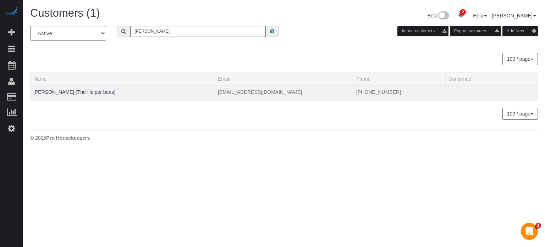
click at [55, 96] on div at bounding box center [122, 97] width 179 height 2
click at [55, 92] on link "[PERSON_NAME] (The Helper bees)" at bounding box center [74, 92] width 82 height 6
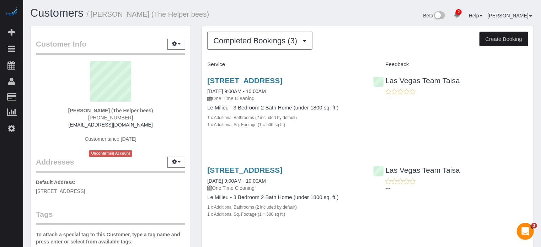
drag, startPoint x: 212, startPoint y: 82, endPoint x: 343, endPoint y: 81, distance: 131.1
click at [343, 81] on div "Completed Bookings (3) Completed Bookings (3) Upcoming Bookings (8) Cancelled B…" at bounding box center [367, 189] width 343 height 326
copy link "[STREET_ADDRESS]"
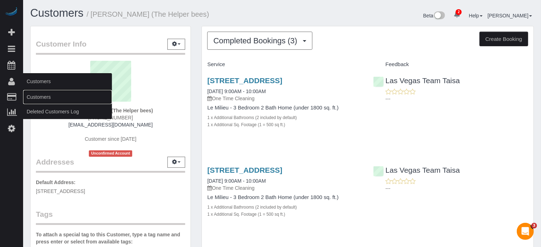
click at [36, 98] on link "Customers" at bounding box center [67, 97] width 89 height 14
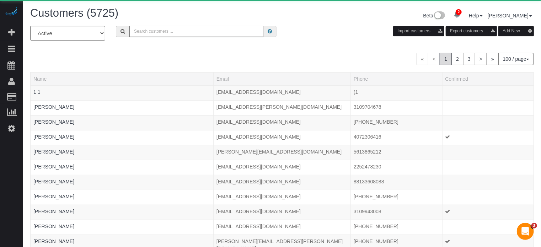
click at [195, 32] on input "text" at bounding box center [196, 31] width 134 height 11
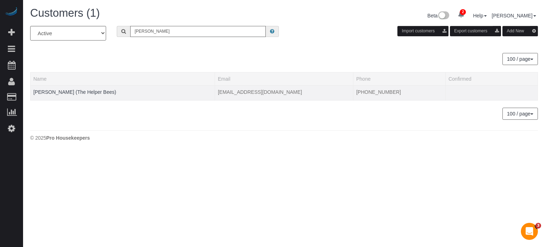
type input "[PERSON_NAME]"
click at [85, 95] on td "[PERSON_NAME] (The Helper Bees)" at bounding box center [123, 92] width 185 height 15
click at [85, 92] on link "[PERSON_NAME] (The Helper Bees)" at bounding box center [74, 92] width 83 height 6
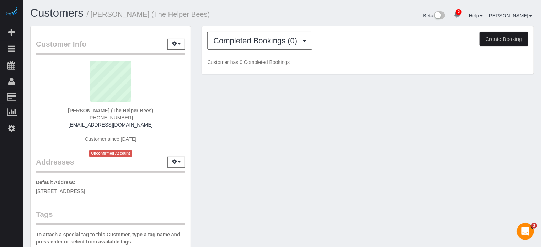
click at [268, 134] on div "Customer Info Edit Contact Info Send Message Email Preferences Special Sales Ta…" at bounding box center [282, 201] width 514 height 351
drag, startPoint x: 516, startPoint y: 141, endPoint x: 445, endPoint y: 140, distance: 70.7
click at [516, 141] on div "Customer Info Edit Contact Info Send Message Email Preferences Special Sales Ta…" at bounding box center [282, 201] width 514 height 351
